Goal: Find specific page/section: Find specific page/section

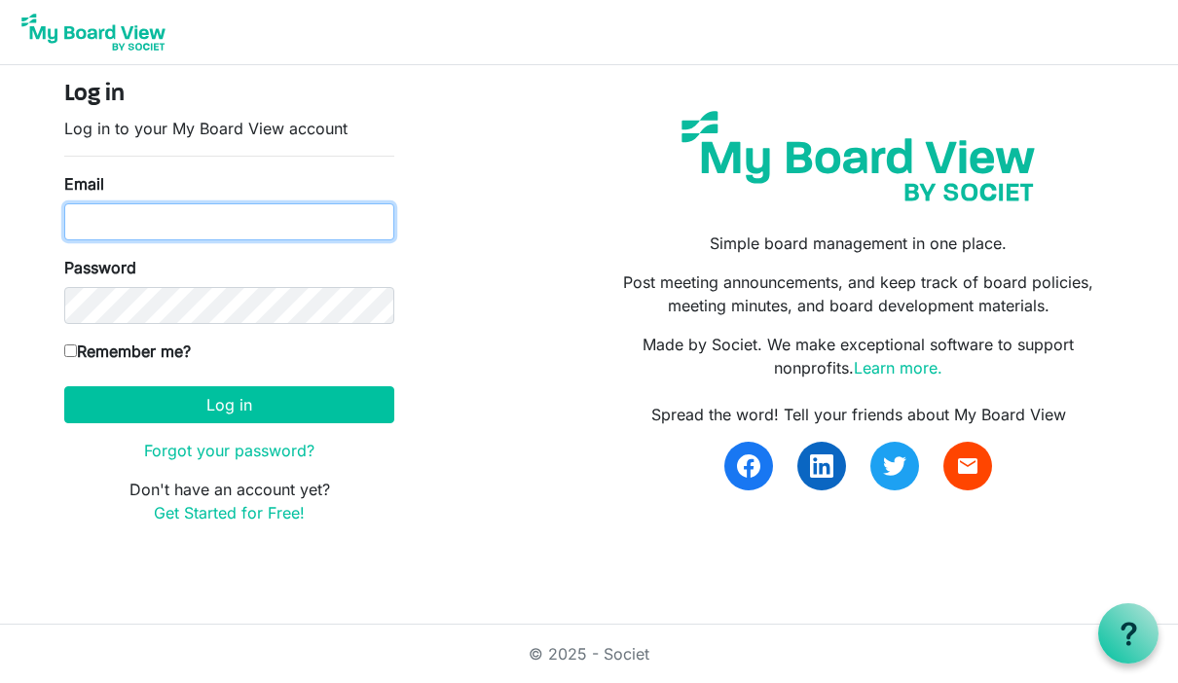
click at [305, 229] on input "Email" at bounding box center [229, 221] width 330 height 37
type input "nat@claremontcreek.com"
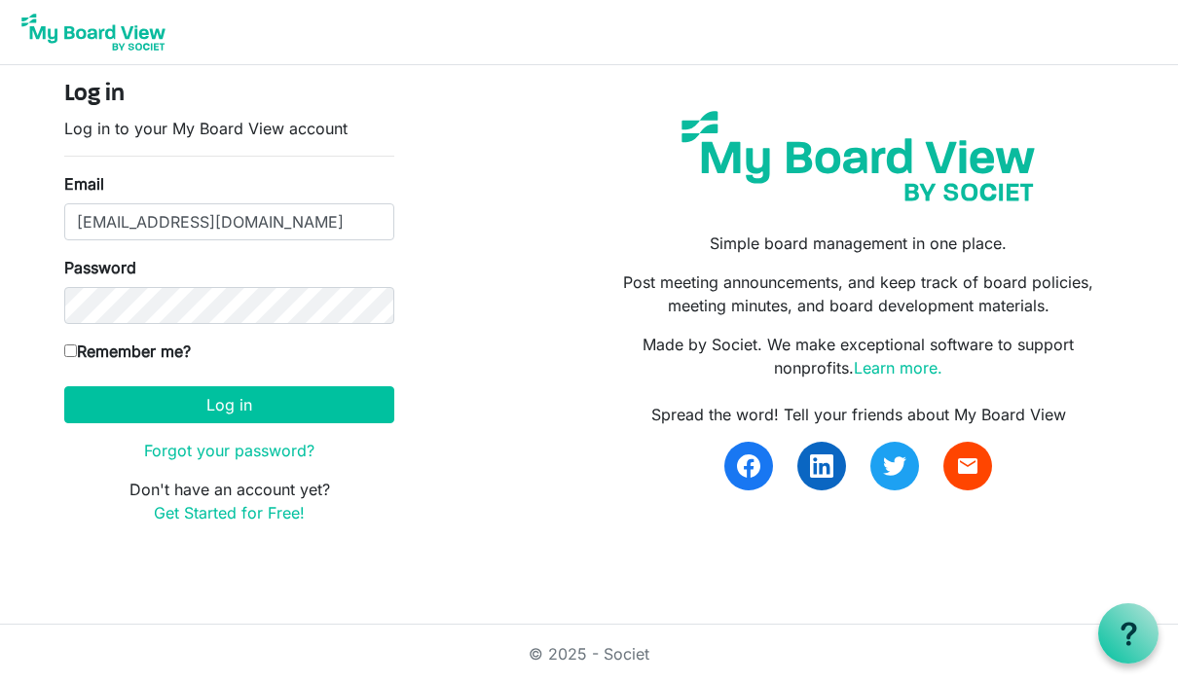
click at [77, 351] on input "Remember me?" at bounding box center [70, 351] width 13 height 13
checkbox input "true"
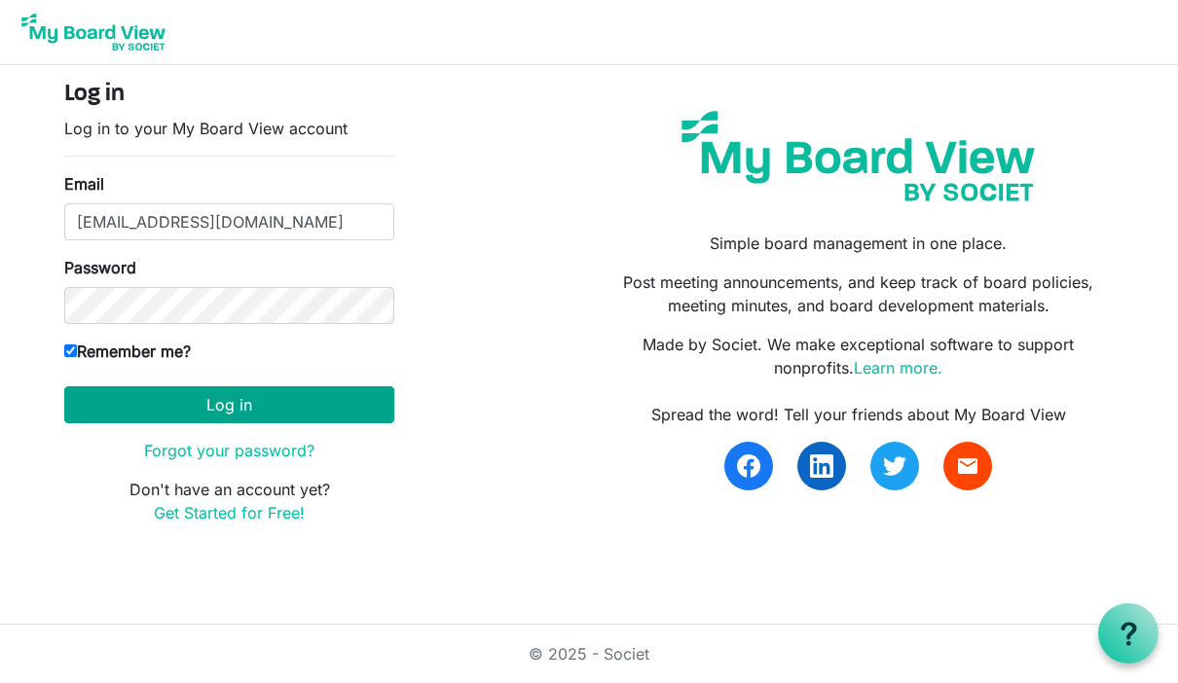
click at [252, 409] on button "Log in" at bounding box center [229, 405] width 330 height 37
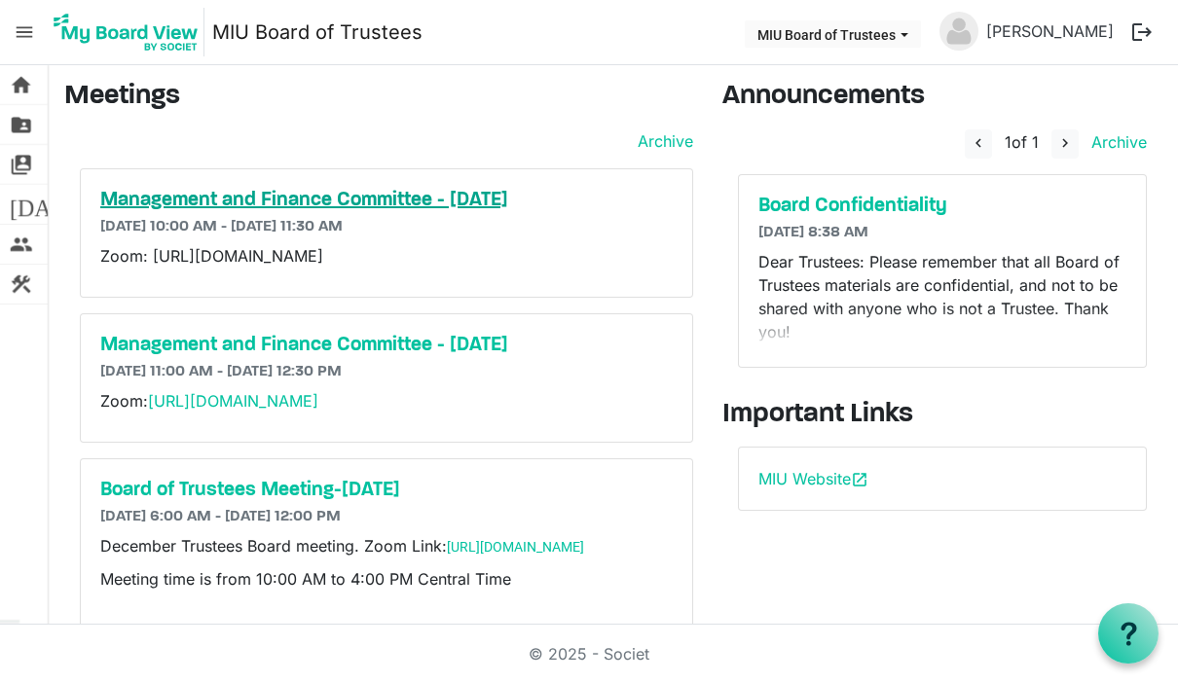
click at [500, 207] on h5 "Management and Finance Committee - [DATE]" at bounding box center [386, 200] width 572 height 23
click at [27, 211] on span "[DATE]" at bounding box center [47, 204] width 75 height 39
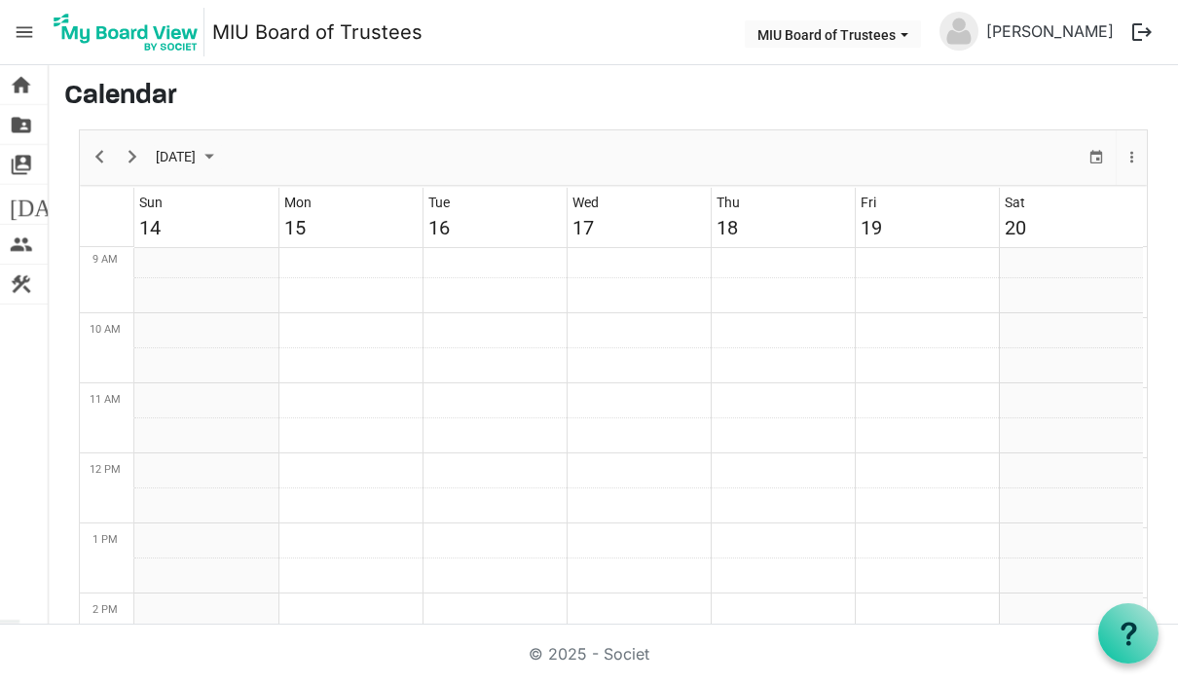
scroll to position [636, 0]
